Goal: Task Accomplishment & Management: Manage account settings

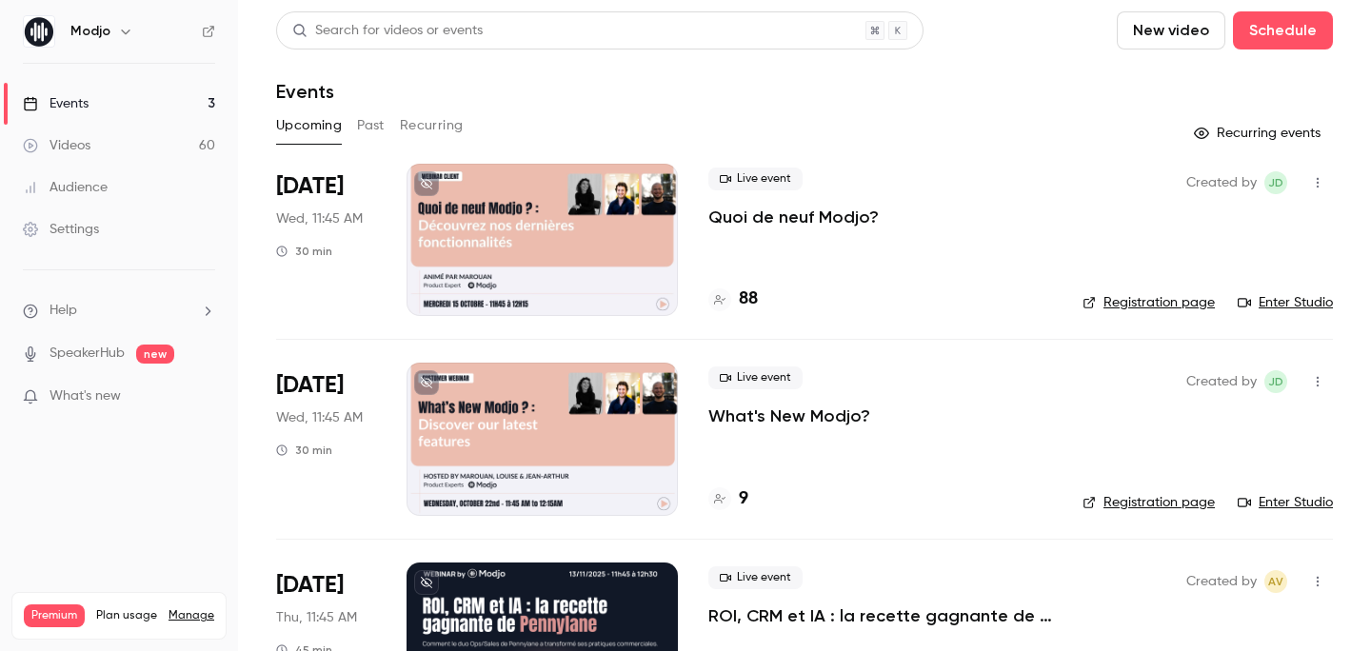
click at [788, 219] on p "Quoi de neuf Modjo?" at bounding box center [793, 217] width 170 height 23
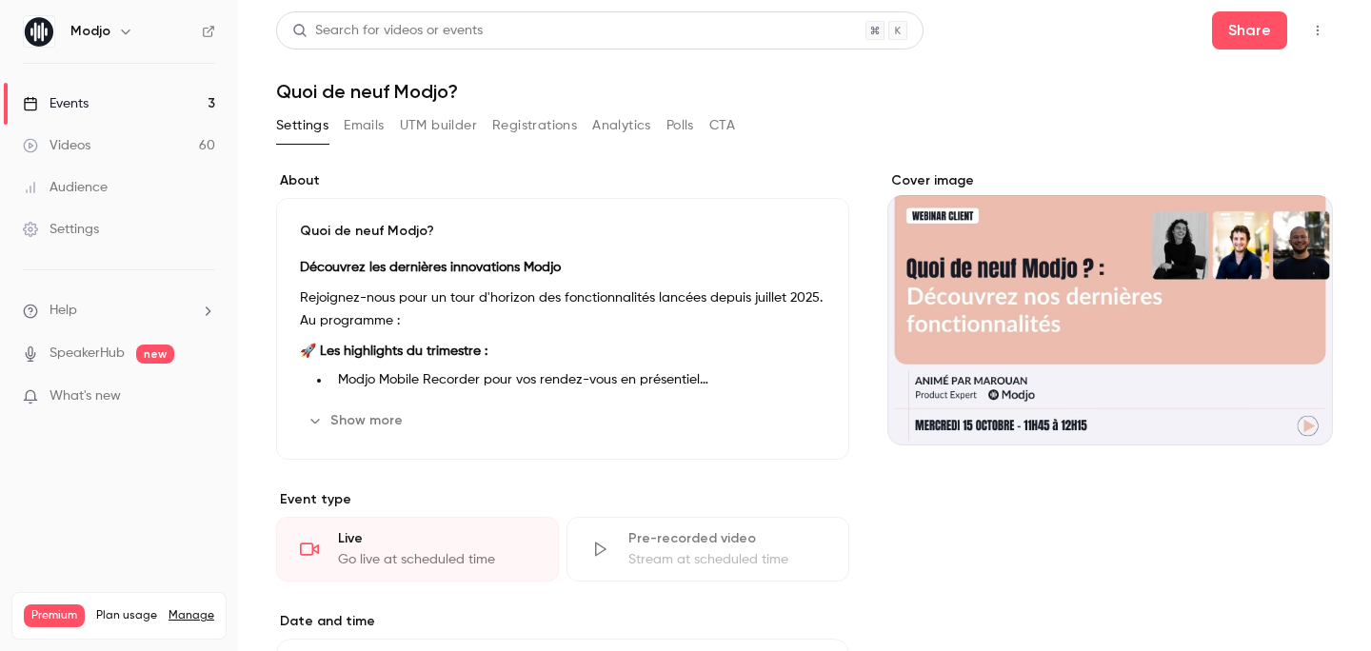
click at [545, 116] on button "Registrations" at bounding box center [534, 125] width 85 height 30
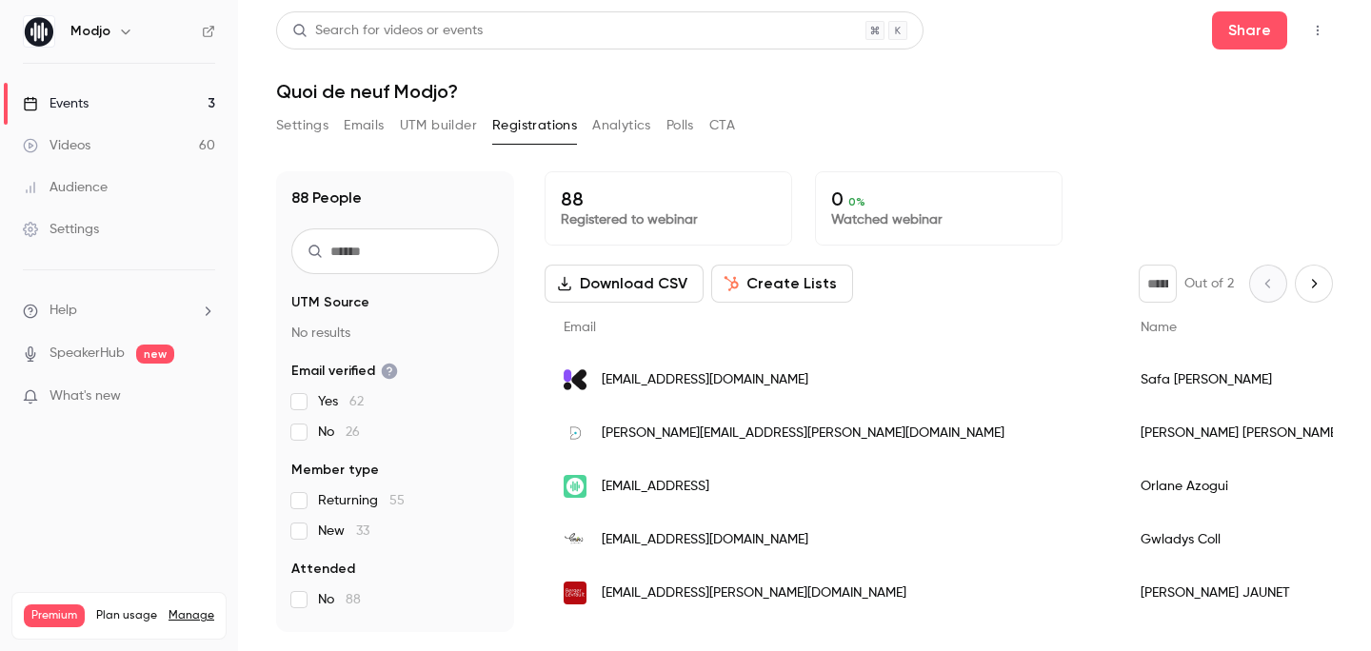
click at [361, 129] on button "Emails" at bounding box center [364, 125] width 40 height 30
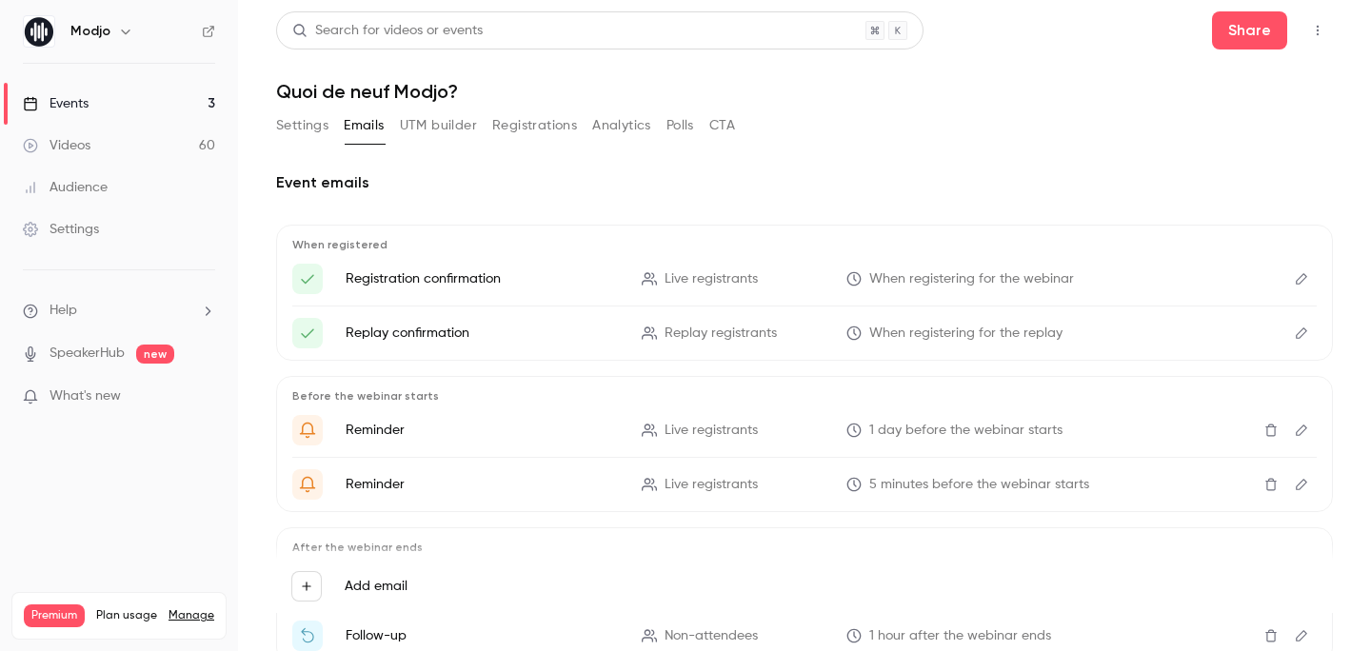
click at [1317, 283] on div "When registered Registration confirmation Live registrants When registering for…" at bounding box center [804, 293] width 1057 height 136
click at [1302, 283] on icon "Edit" at bounding box center [1301, 278] width 15 height 13
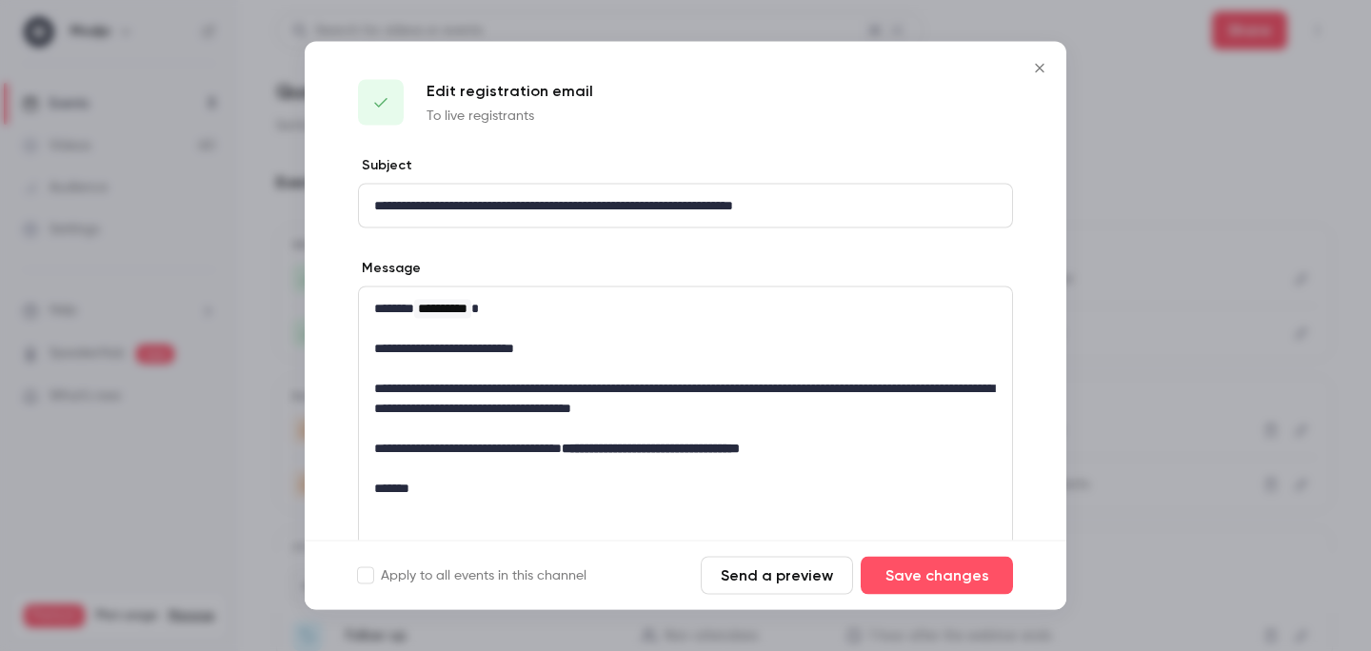
click at [1139, 361] on div at bounding box center [685, 325] width 1371 height 651
